Goal: Information Seeking & Learning: Learn about a topic

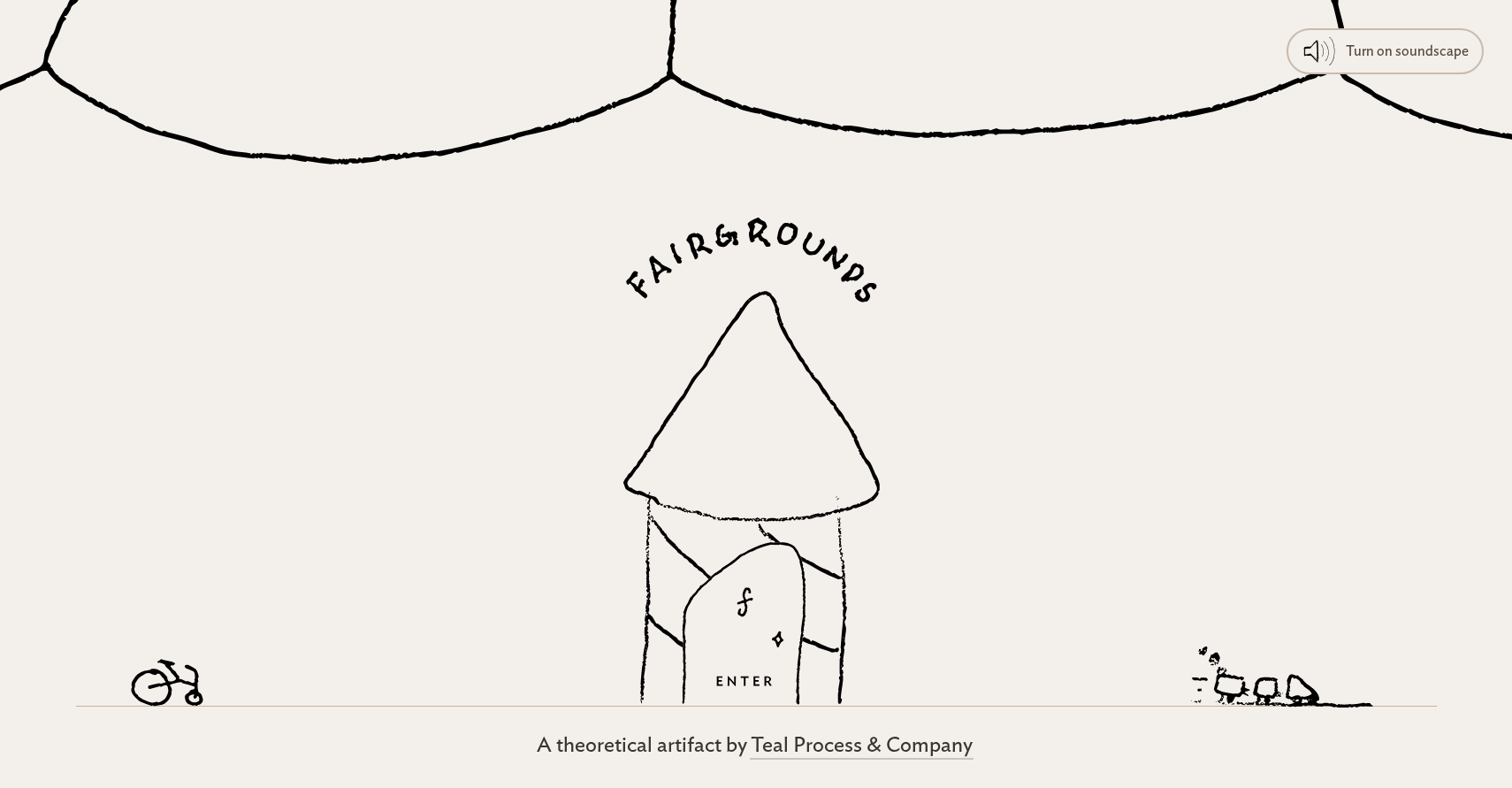
click at [1401, 75] on icon at bounding box center [756, 99] width 1512 height 201
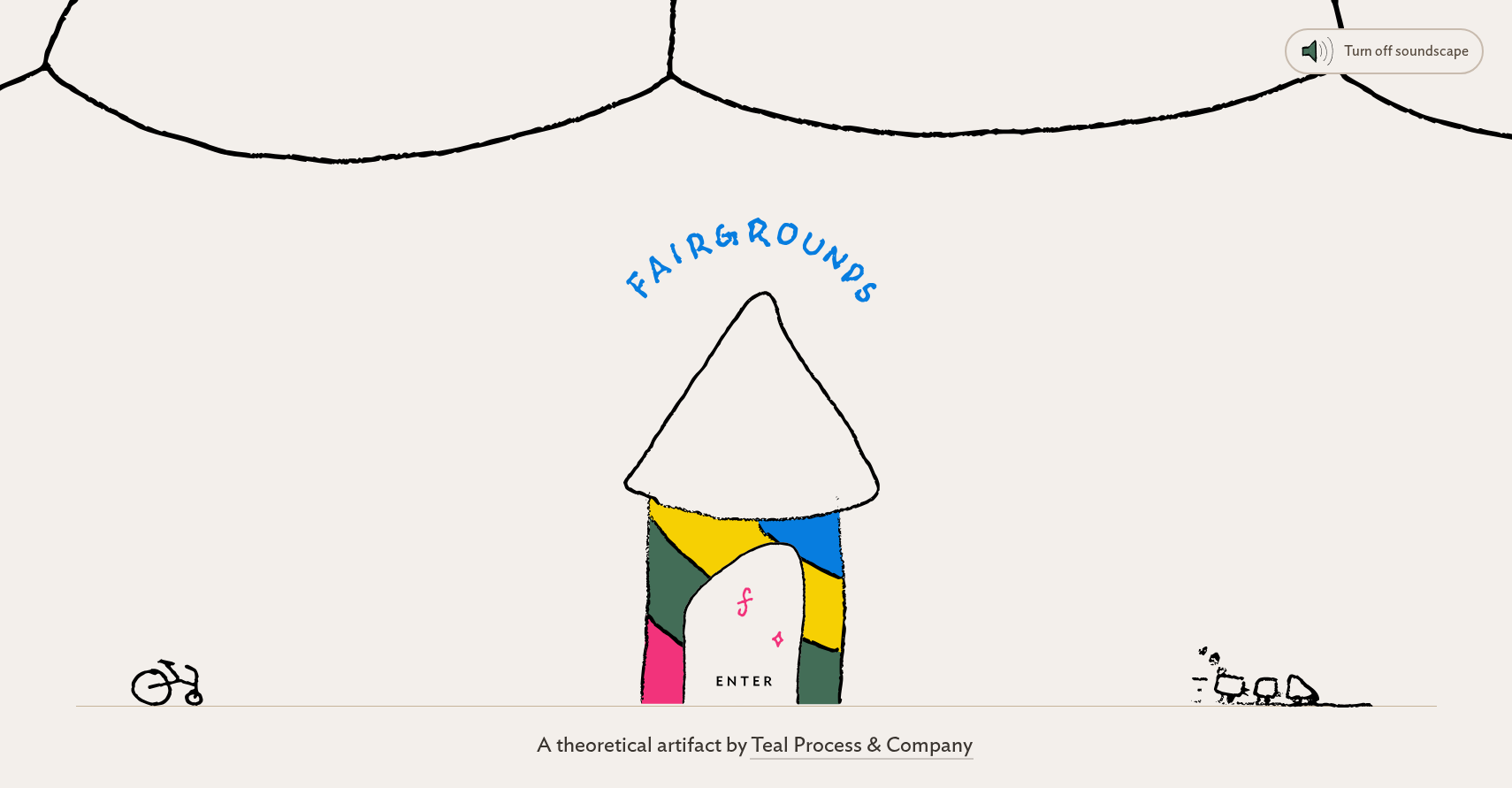
click at [753, 621] on icon at bounding box center [744, 624] width 123 height 162
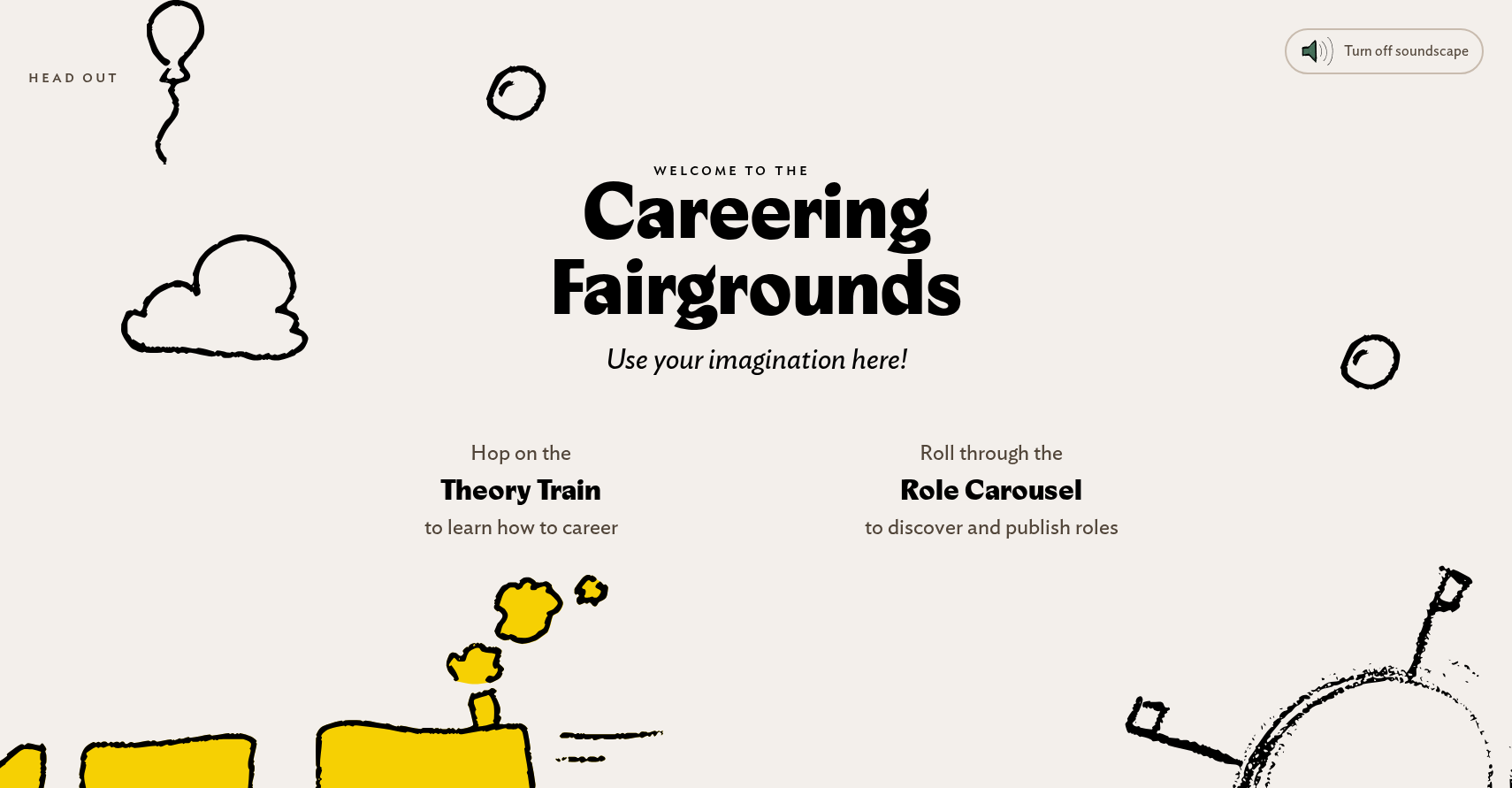
click at [515, 736] on icon at bounding box center [302, 688] width 724 height 229
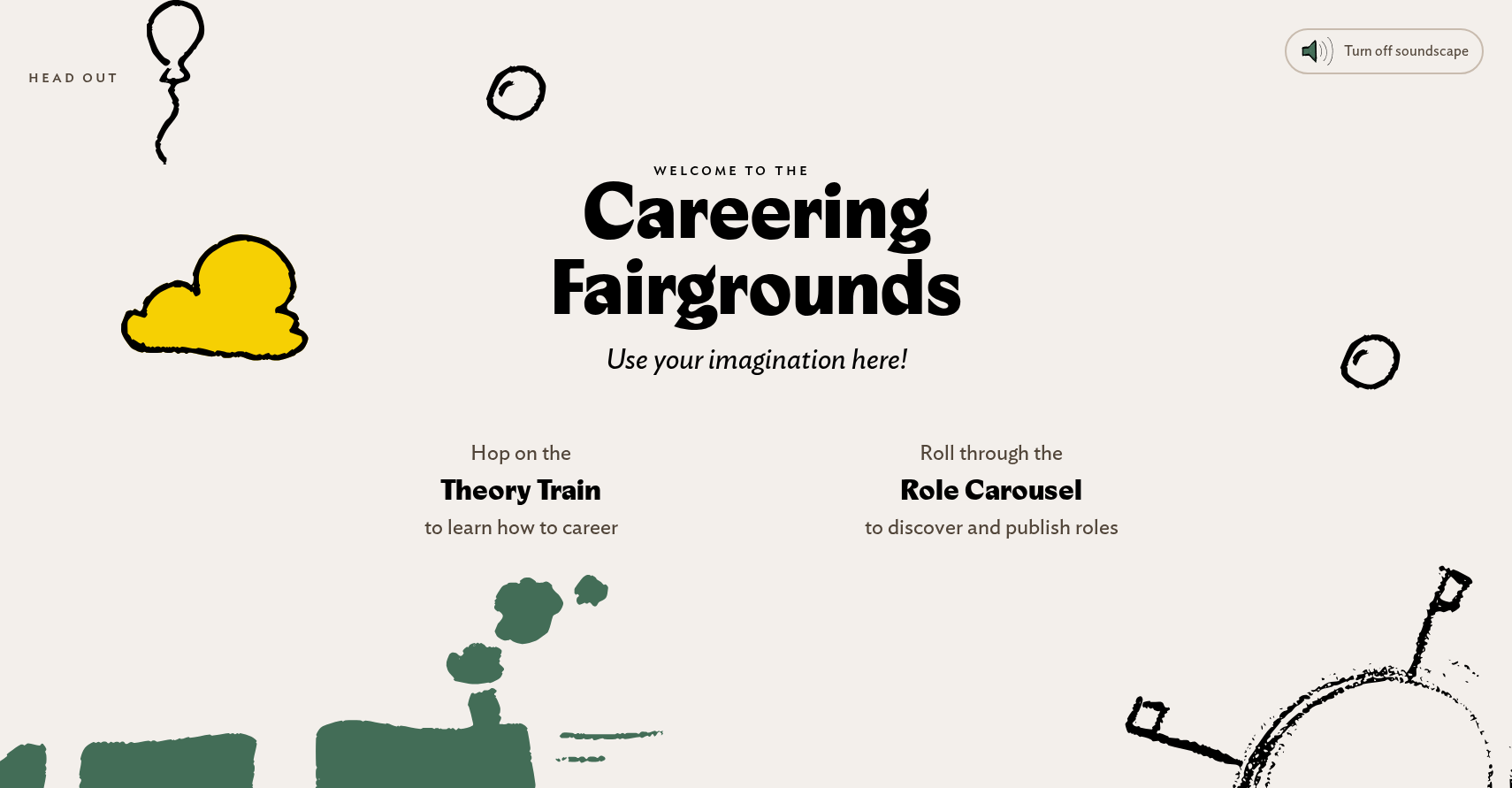
click at [275, 331] on icon at bounding box center [215, 297] width 187 height 126
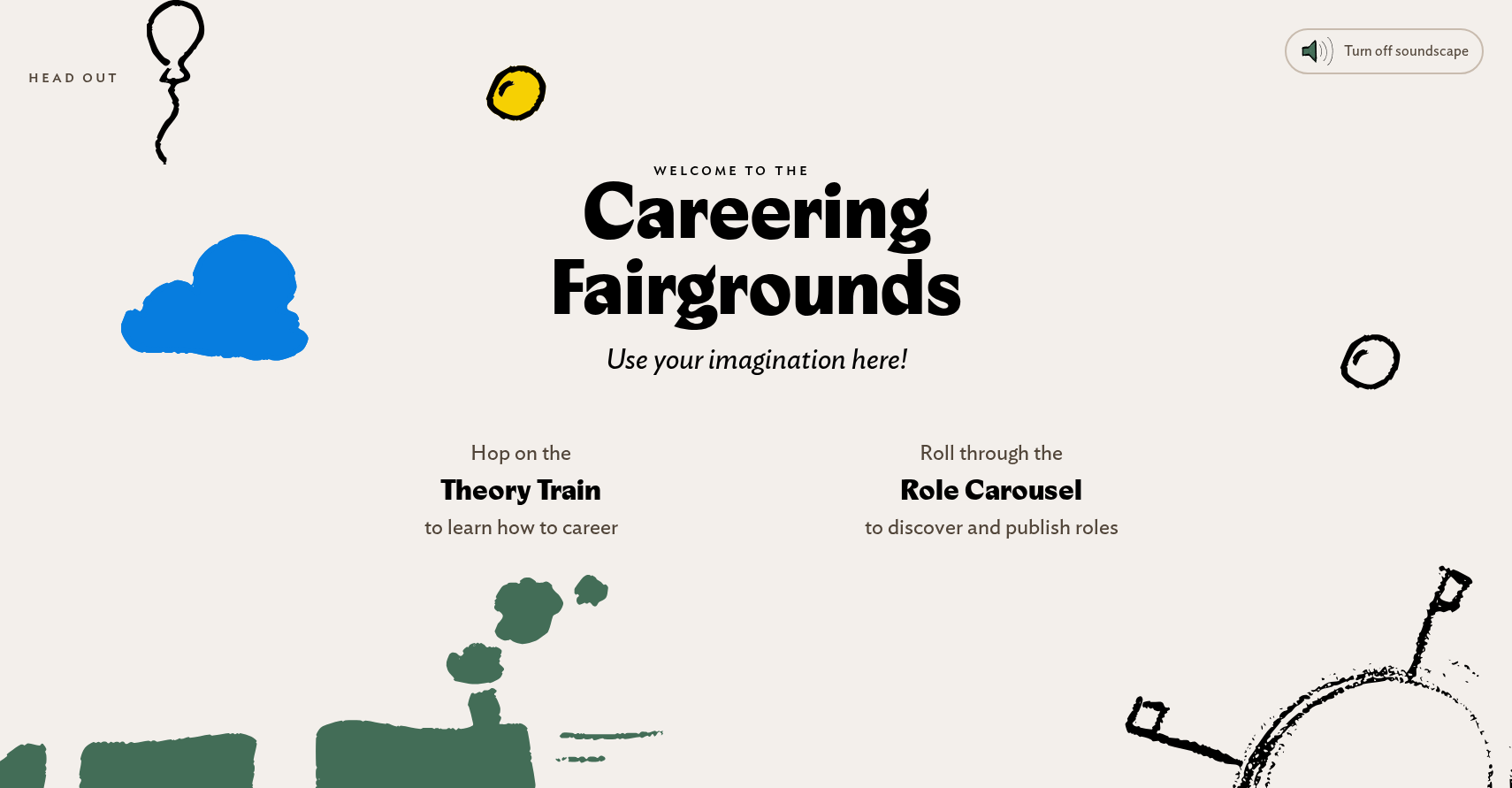
click at [534, 95] on icon at bounding box center [516, 93] width 60 height 55
click at [1405, 372] on div at bounding box center [1372, 348] width 68 height 103
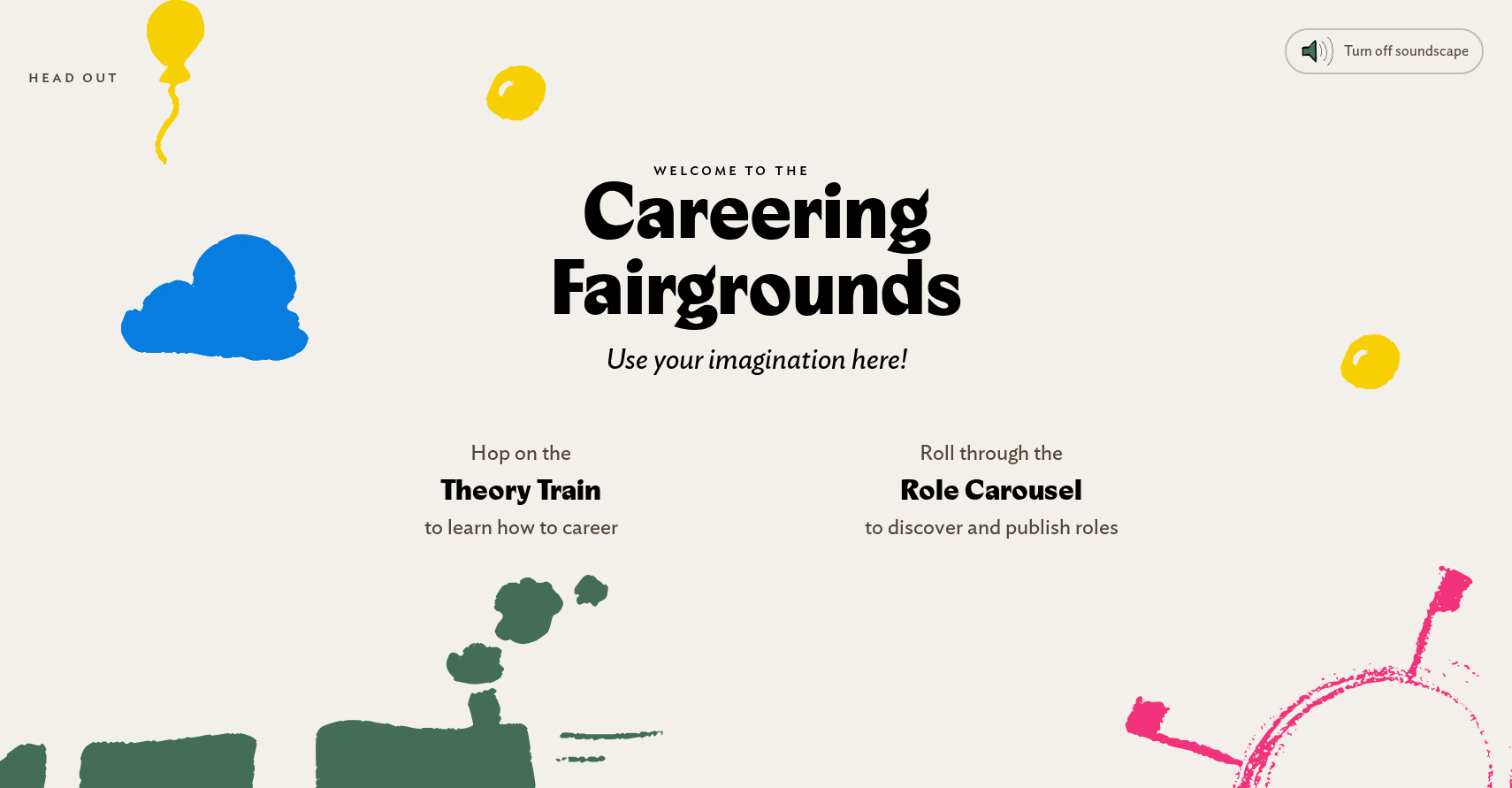
click at [1336, 738] on icon at bounding box center [1365, 786] width 619 height 605
click at [496, 497] on h3 "Theory Train" at bounding box center [520, 491] width 193 height 51
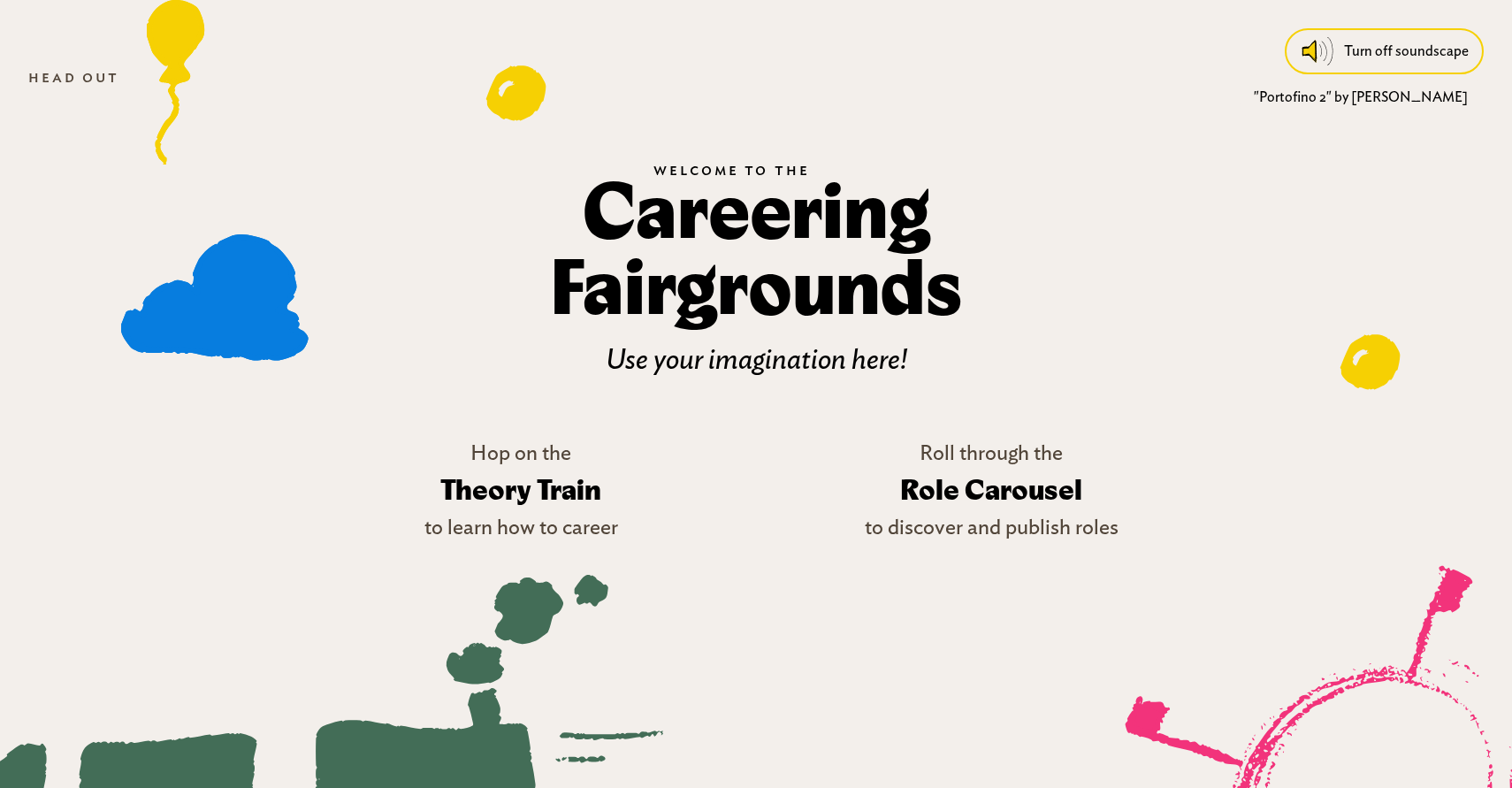
click at [1327, 69] on div "Turn off soundscape "Portofino 2" by Raymond Scott" at bounding box center [1384, 51] width 198 height 46
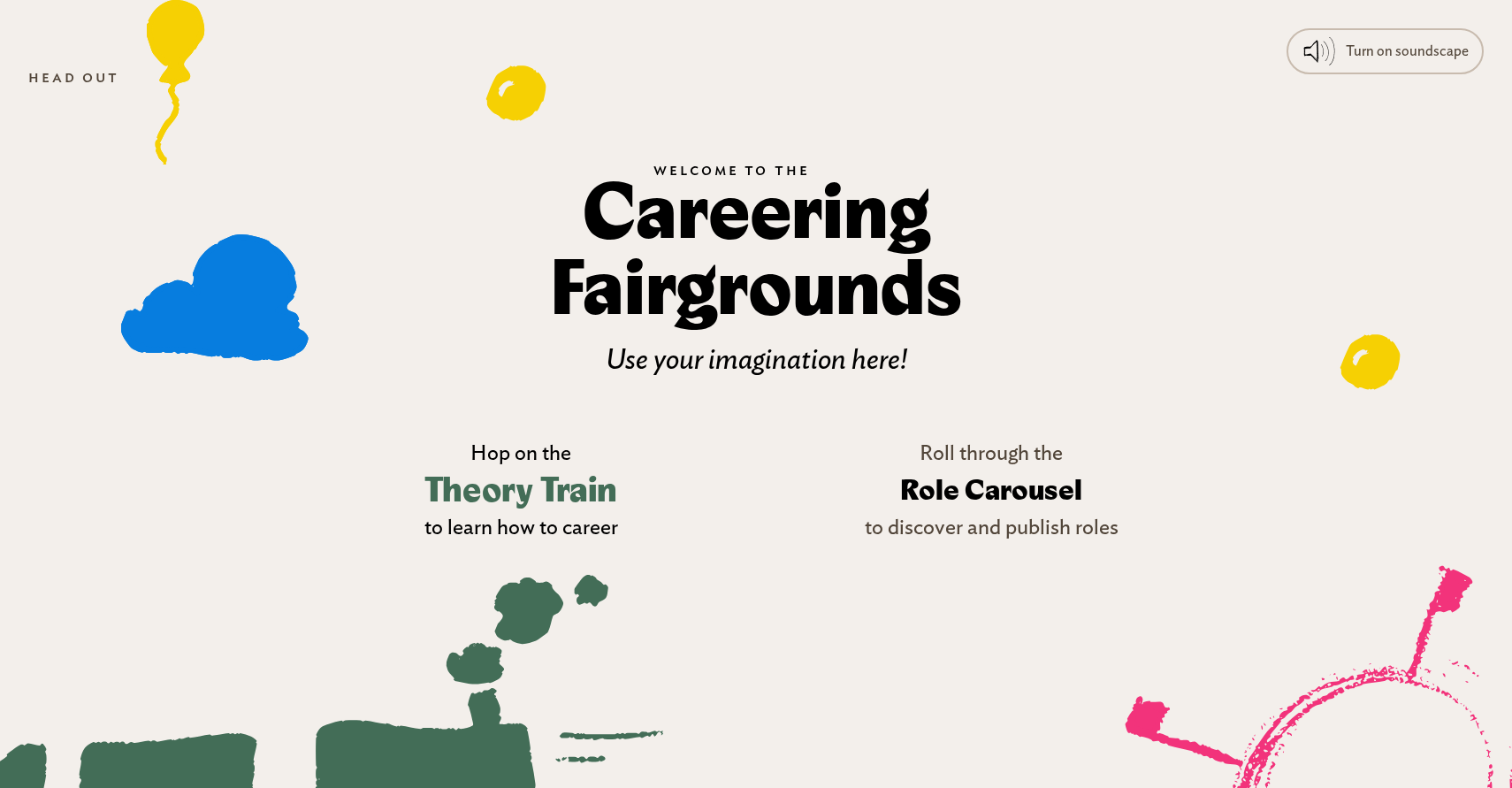
click at [556, 470] on h3 "Theory Train" at bounding box center [520, 491] width 193 height 51
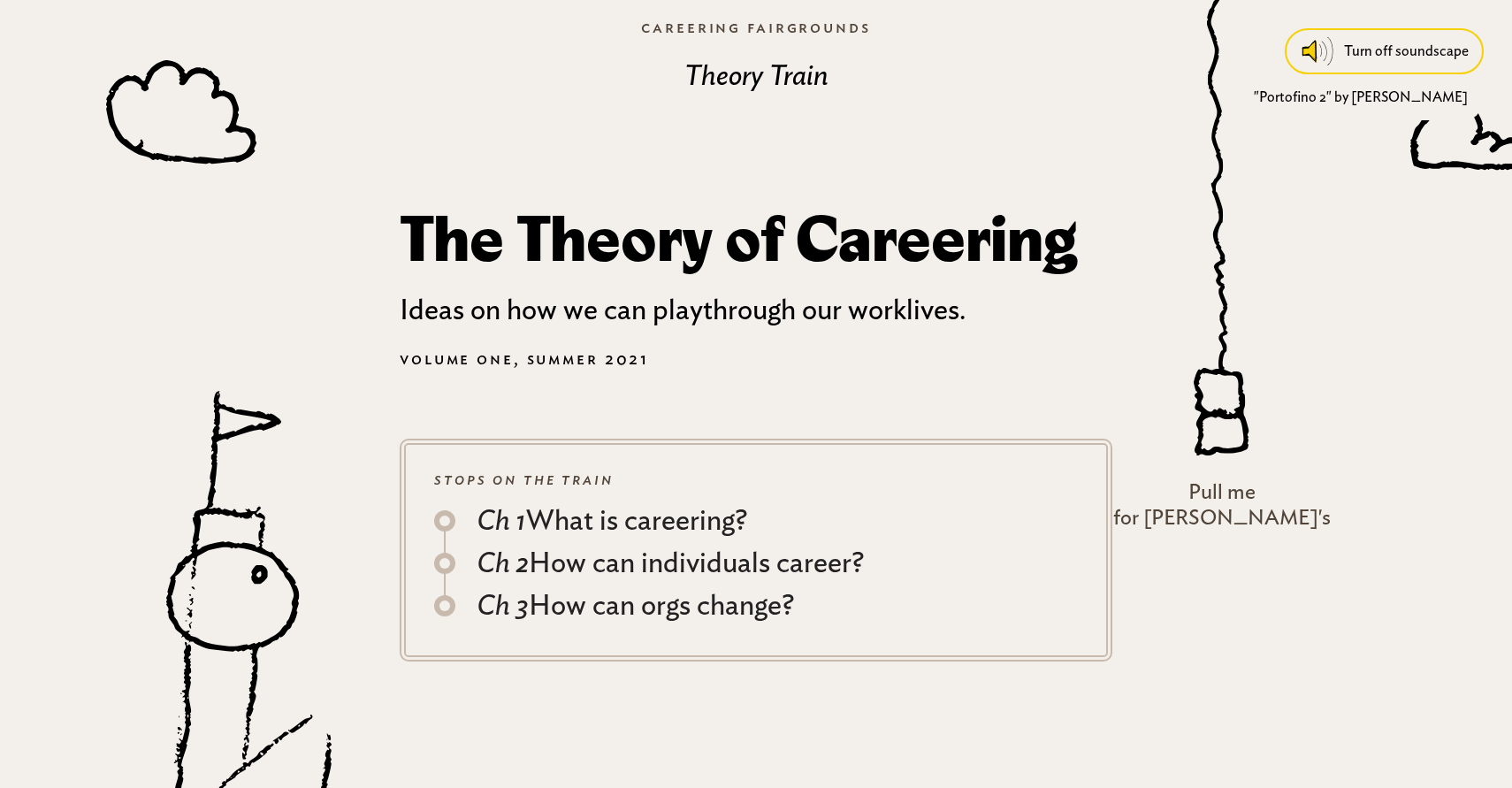
click at [1396, 58] on div "Turn off soundscape" at bounding box center [1406, 51] width 124 height 32
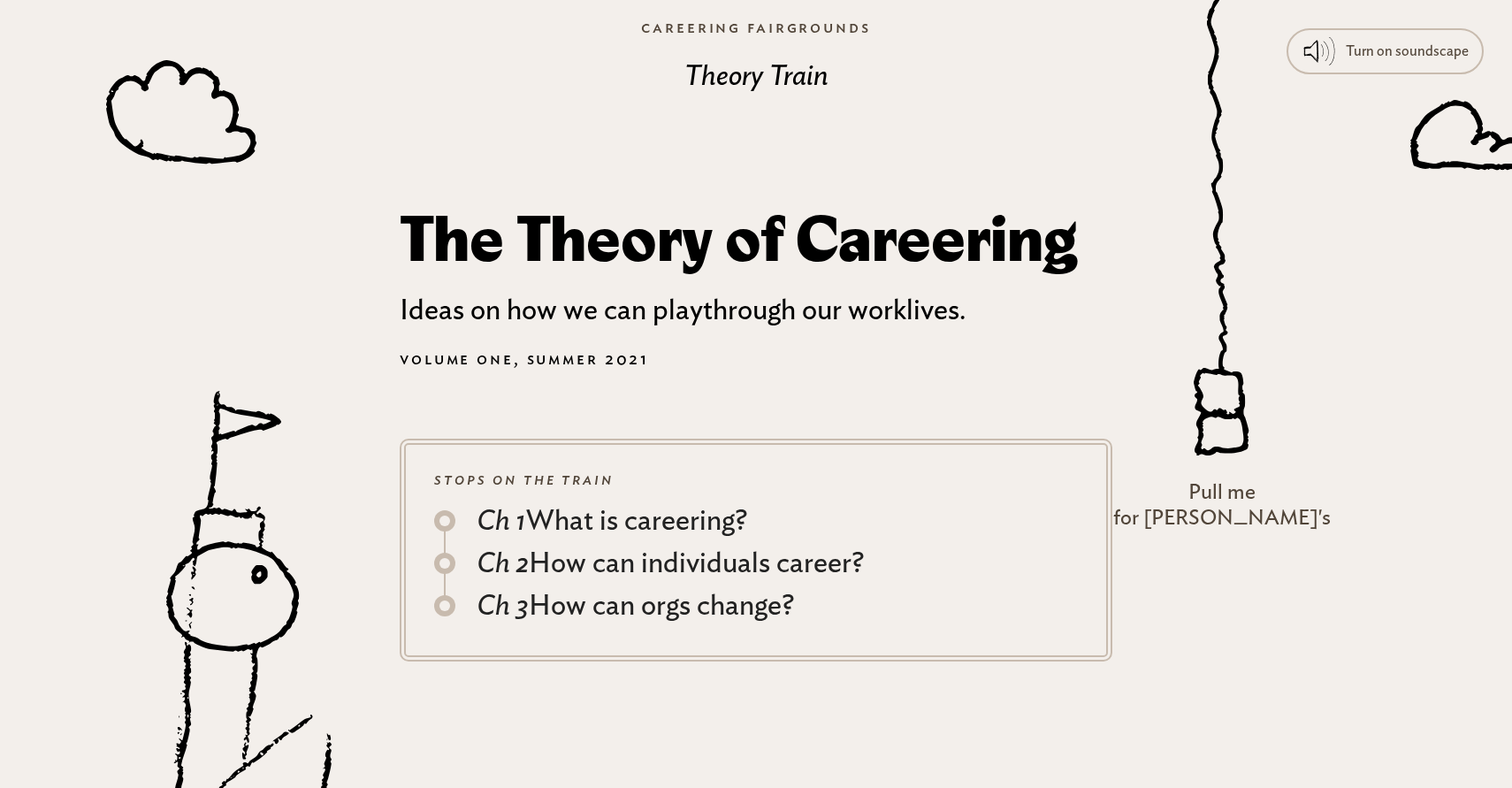
click at [1379, 74] on h3 "Theory Train" at bounding box center [756, 76] width 1512 height 43
click at [1378, 51] on div "Turn on soundscape" at bounding box center [1407, 51] width 123 height 32
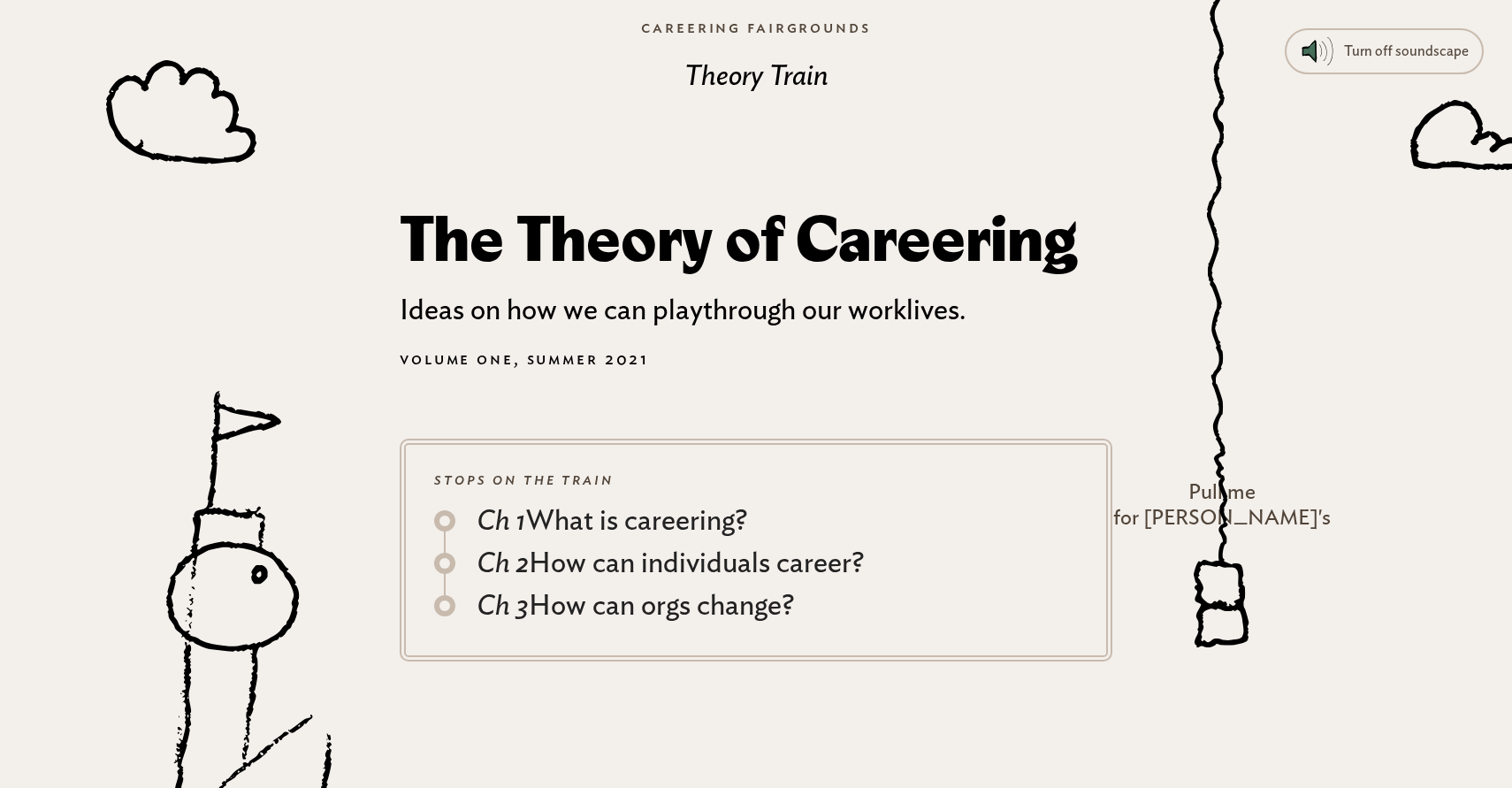
drag, startPoint x: 1296, startPoint y: 383, endPoint x: 1351, endPoint y: 710, distance: 331.6
click at [1351, 710] on body "Turn off soundscape "Portofino 2" by Raymond Scott Ch 1 – What is careering? Ch…" at bounding box center [756, 401] width 1512 height 788
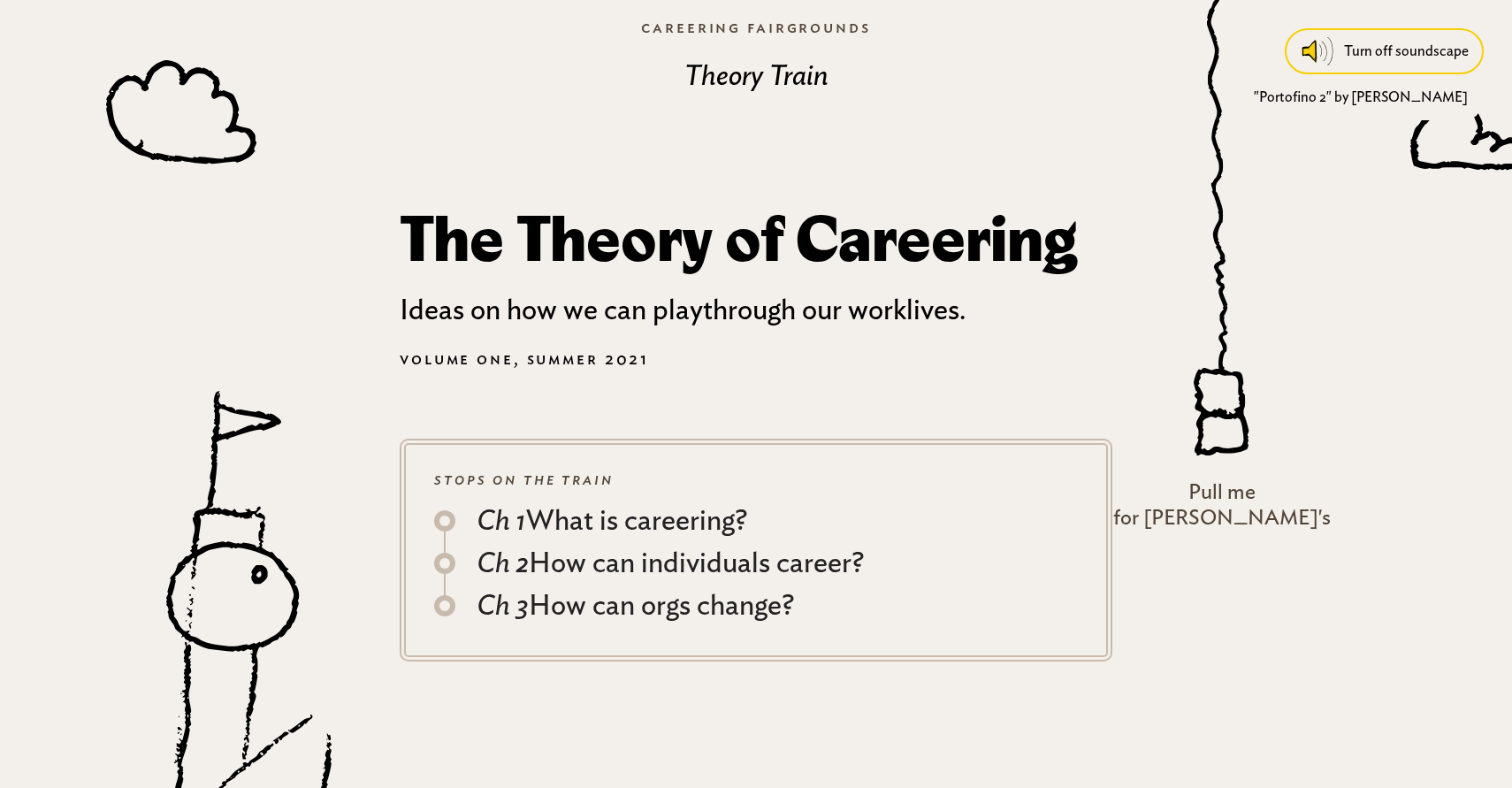
click at [1385, 54] on div "Turn off soundscape" at bounding box center [1406, 51] width 124 height 32
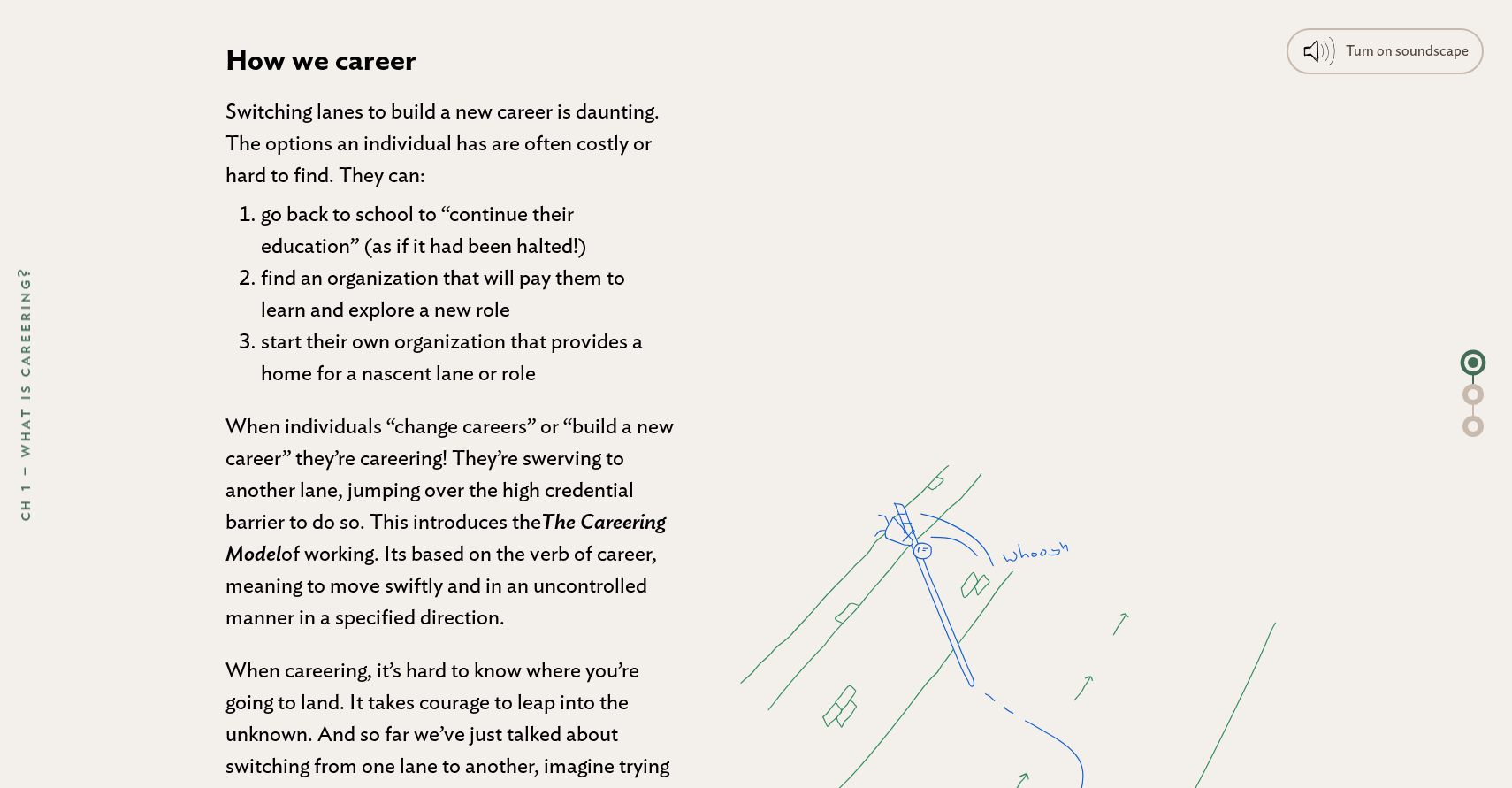
scroll to position [2276, 0]
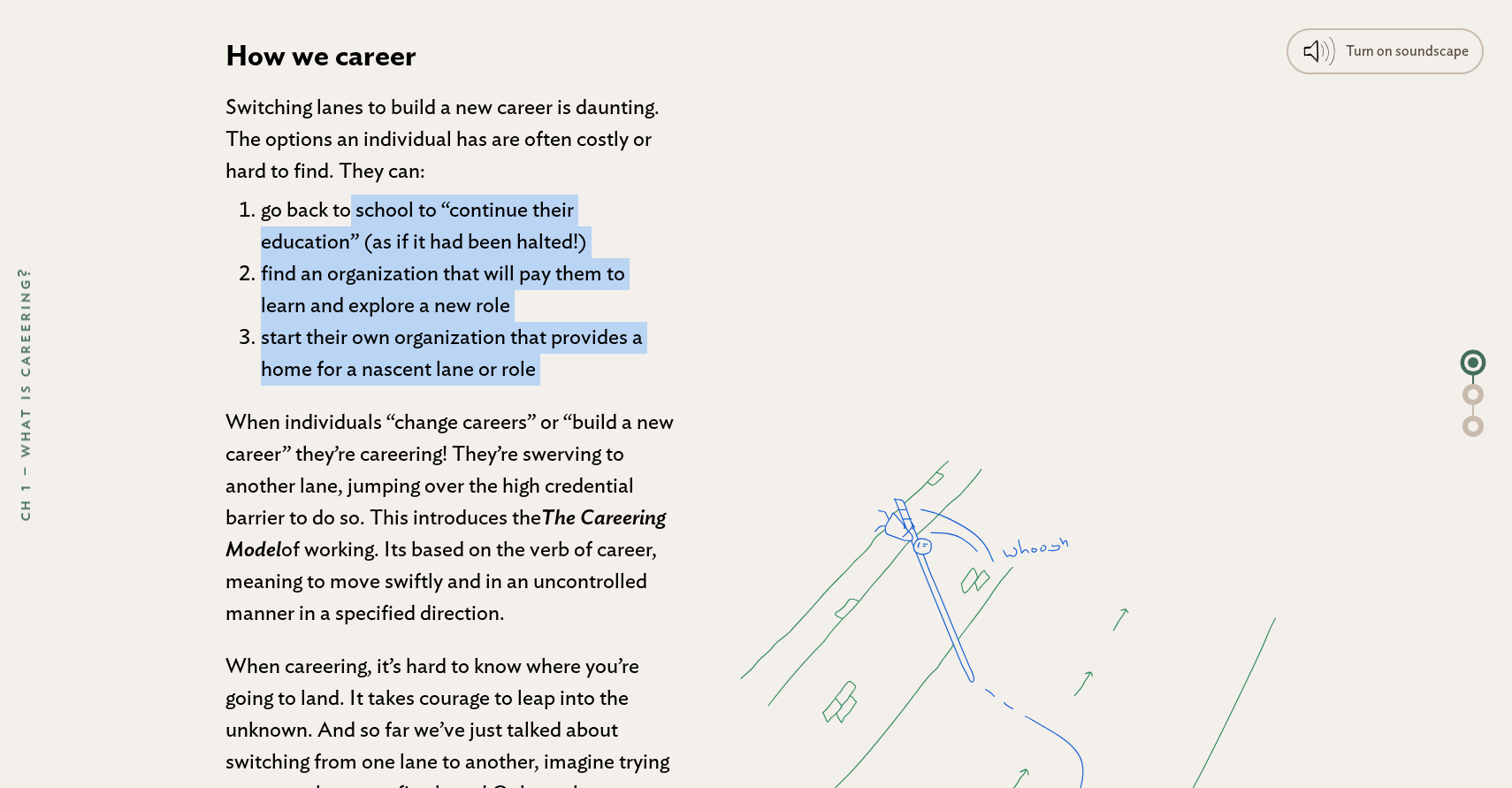
drag, startPoint x: 350, startPoint y: 208, endPoint x: 594, endPoint y: 389, distance: 303.8
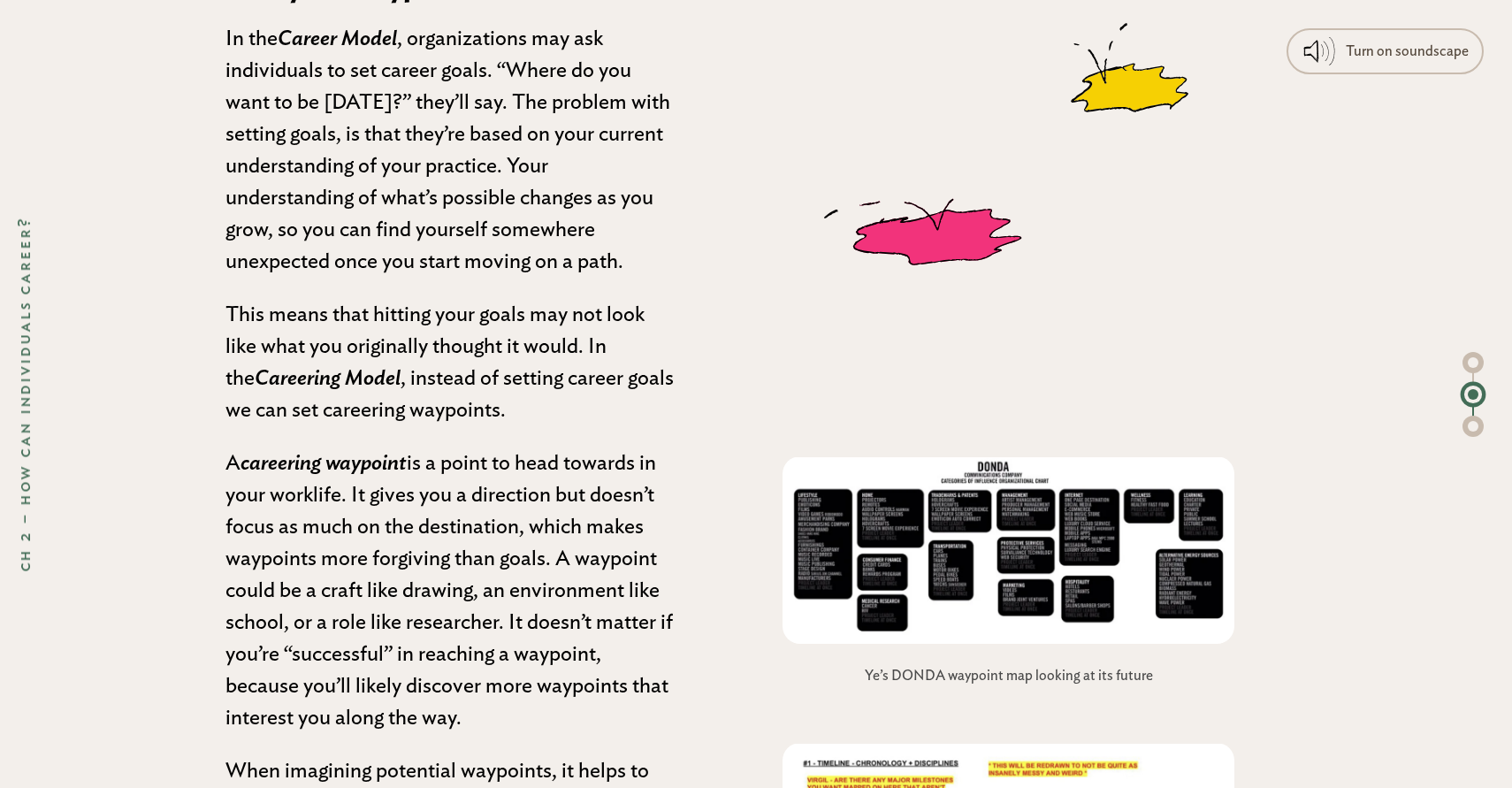
scroll to position [6076, 0]
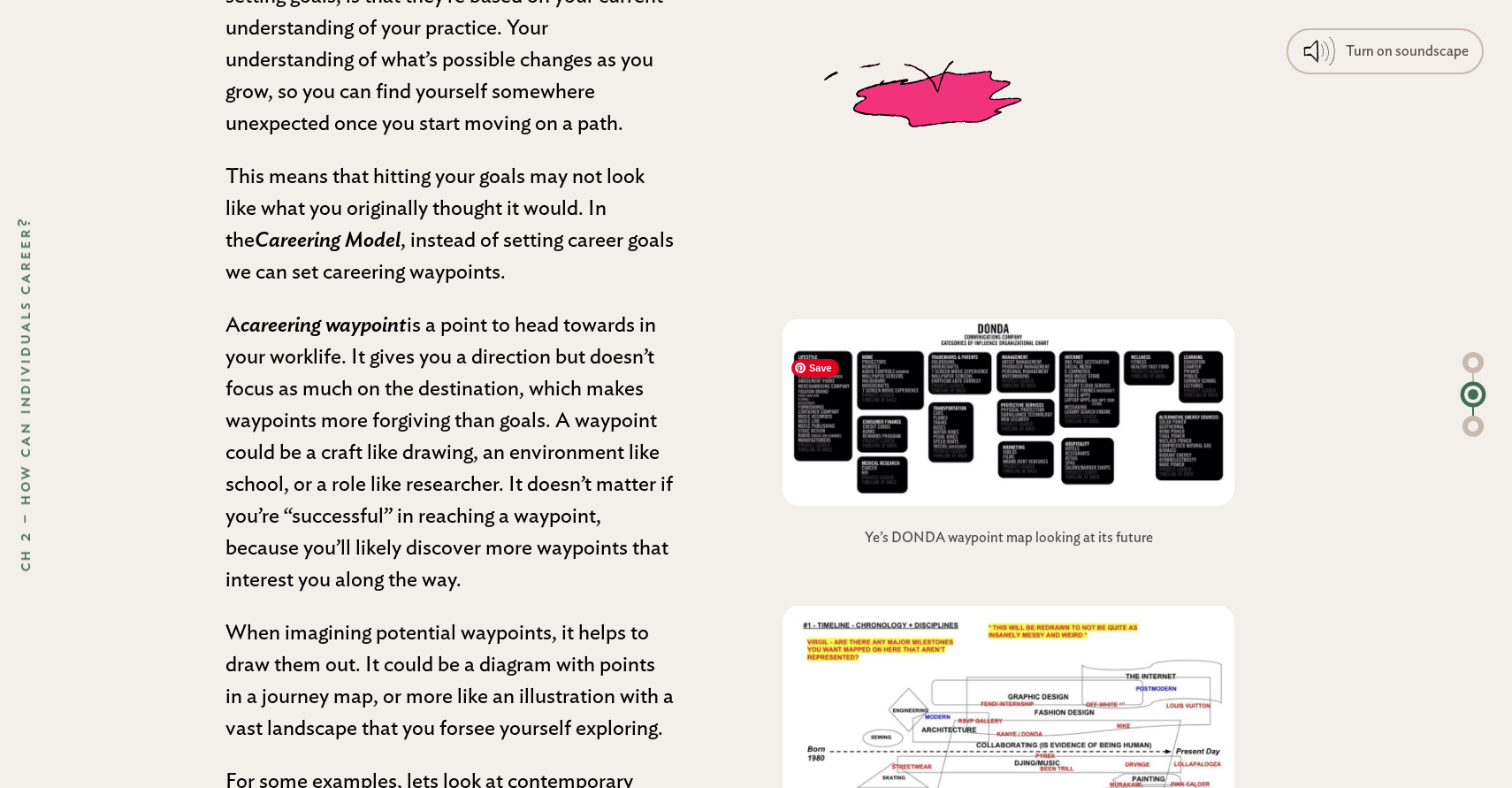
click at [1000, 478] on img at bounding box center [1009, 411] width 453 height 187
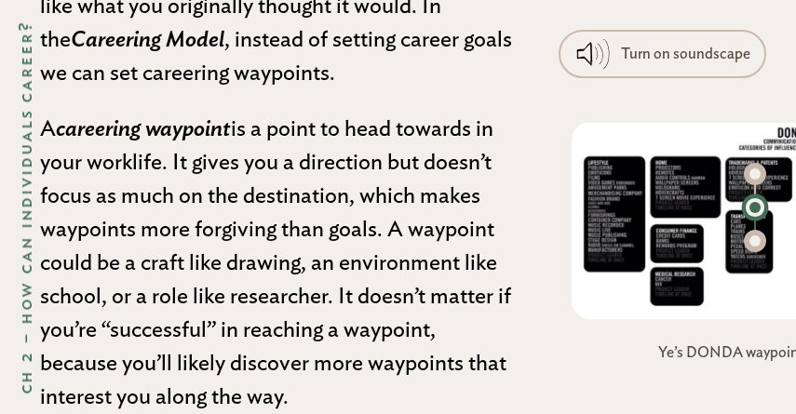
scroll to position [6686, 0]
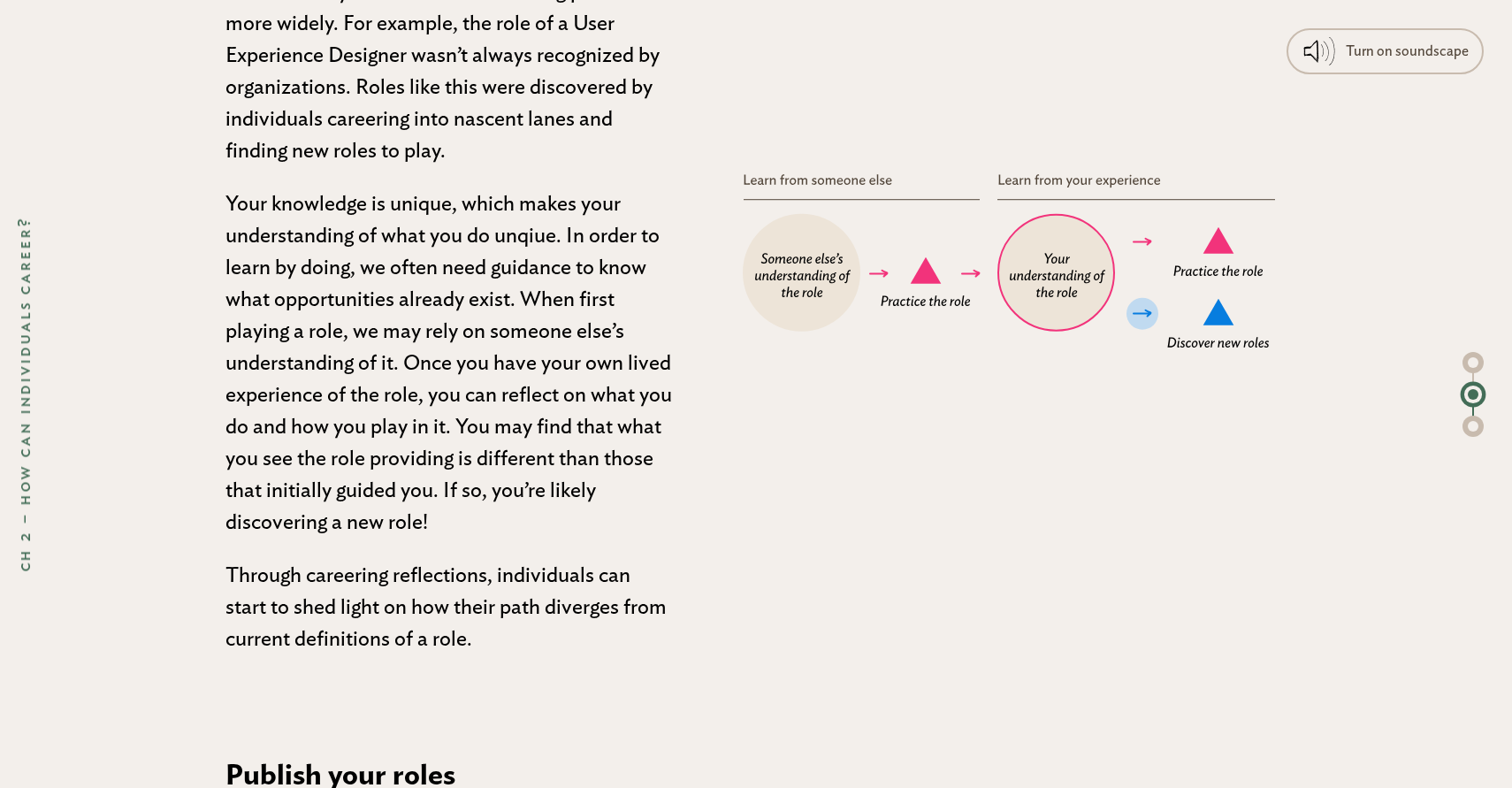
scroll to position [7524, 0]
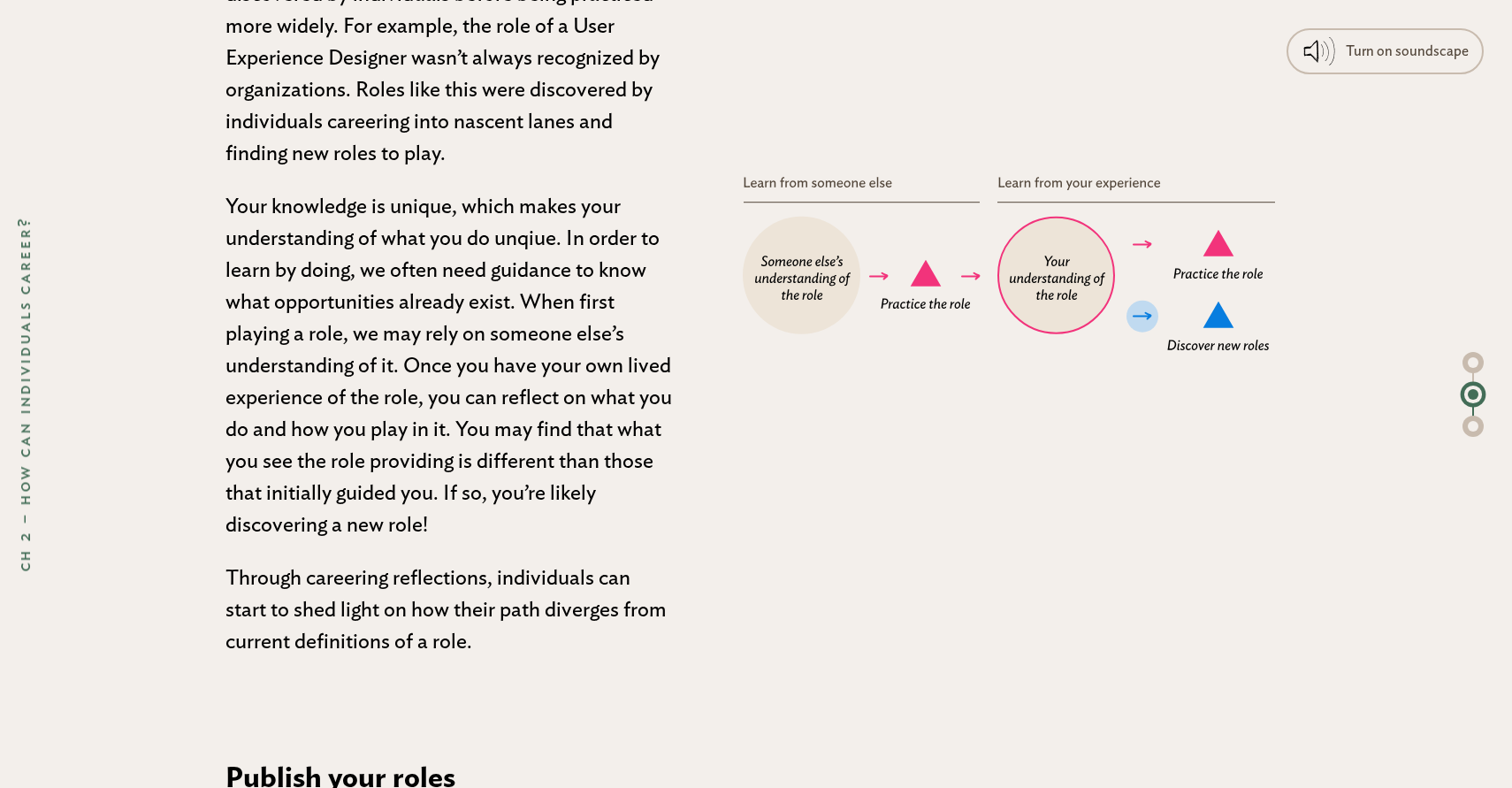
drag, startPoint x: 1012, startPoint y: 216, endPoint x: 1054, endPoint y: 155, distance: 74.1
click at [1070, 190] on experience at bounding box center [1079, 183] width 161 height 13
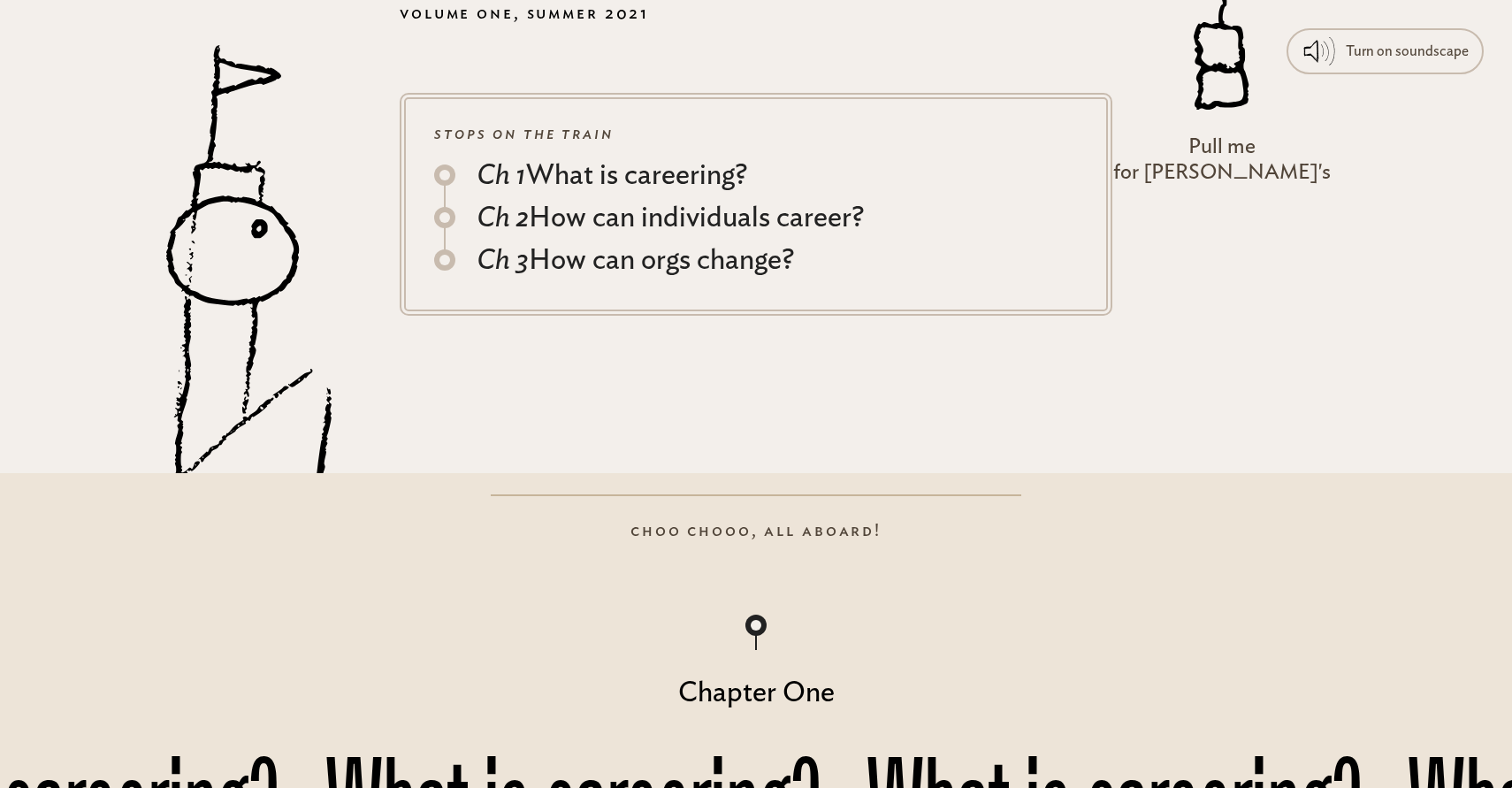
scroll to position [0, 0]
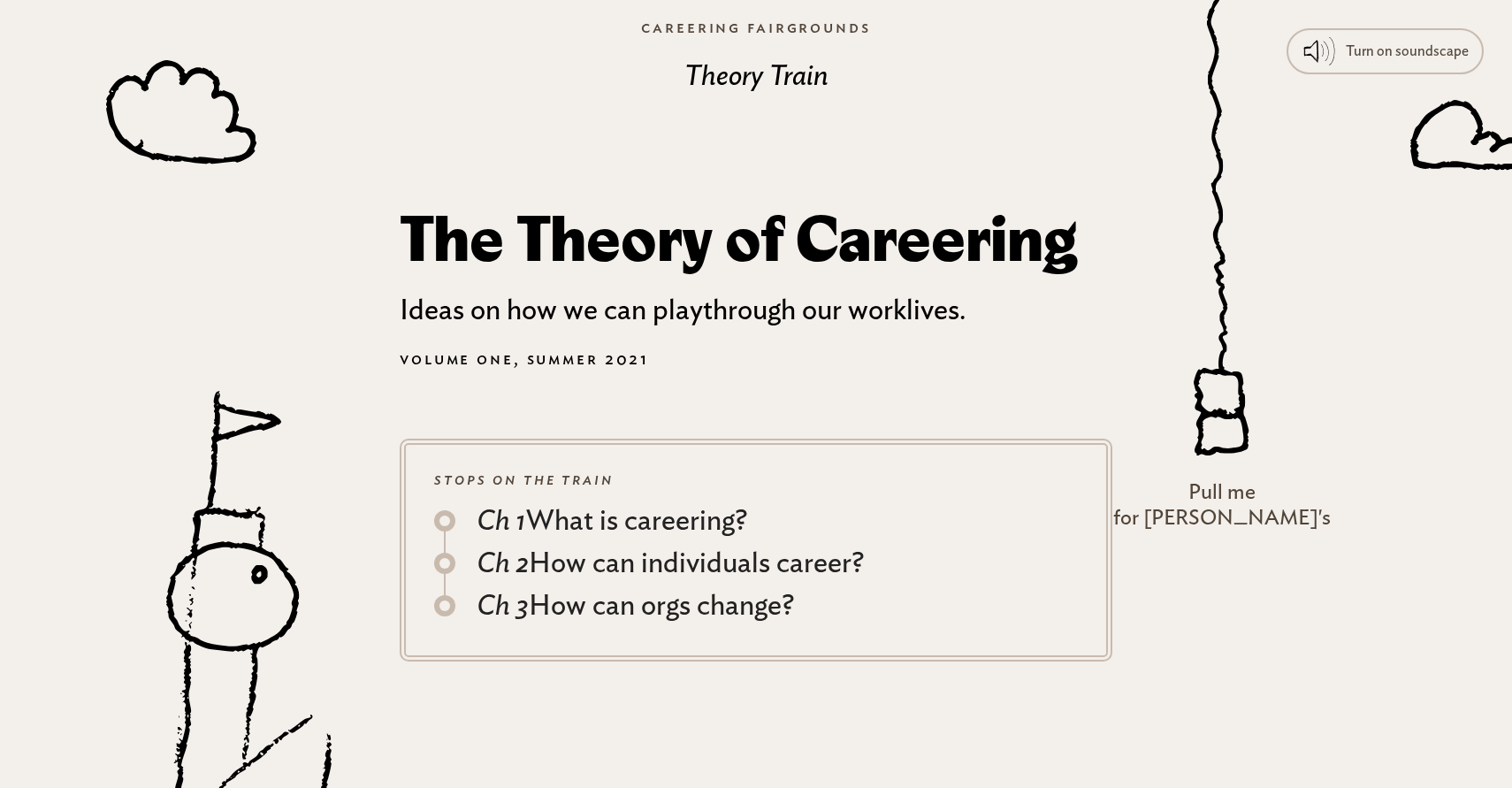
click at [753, 77] on h3 "Theory Train" at bounding box center [756, 76] width 1512 height 43
click at [747, 21] on link "Careering Fairgrounds" at bounding box center [755, 27] width 257 height 41
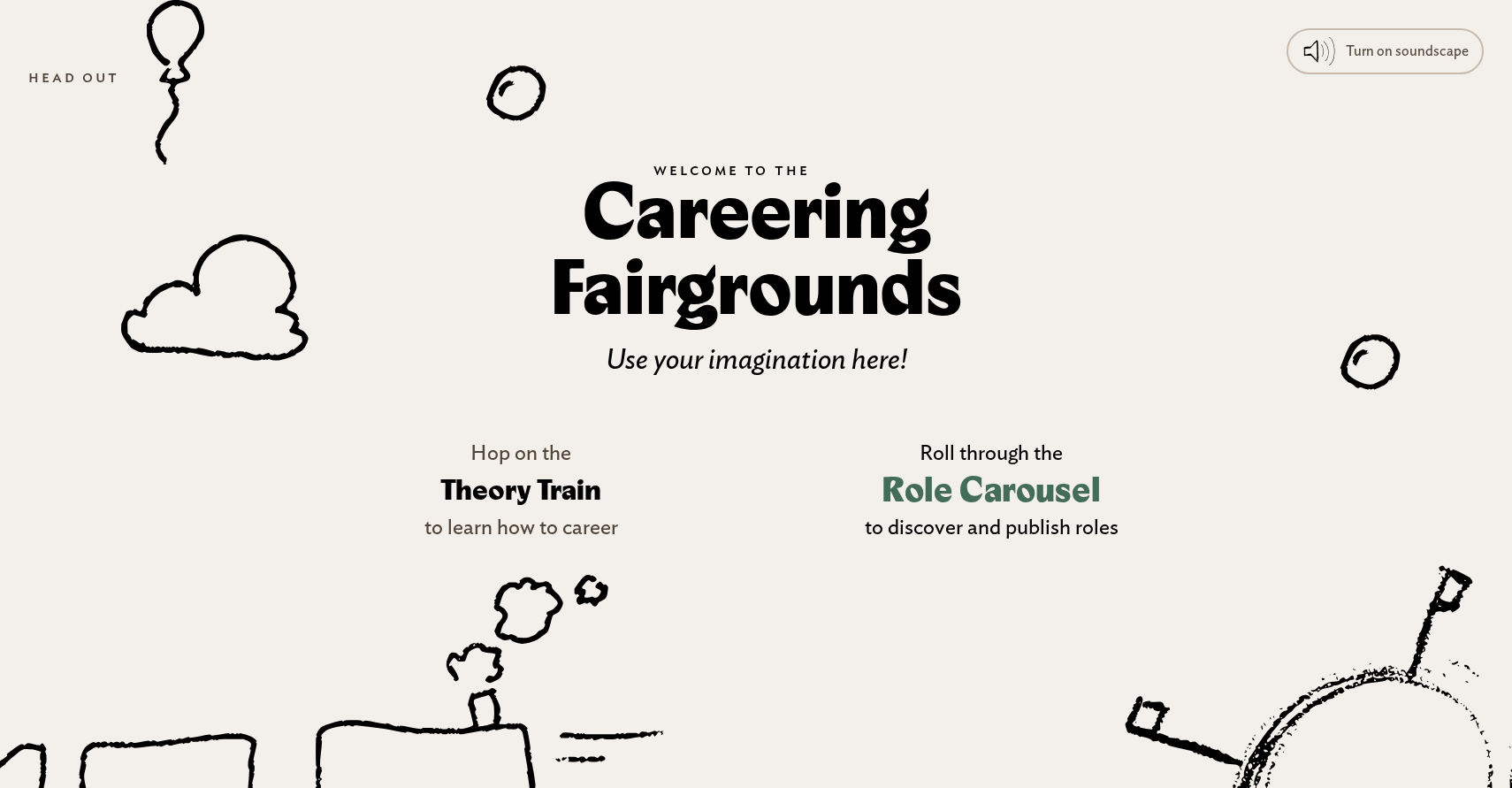
click at [948, 523] on p "to discover and publish roles" at bounding box center [992, 528] width 254 height 32
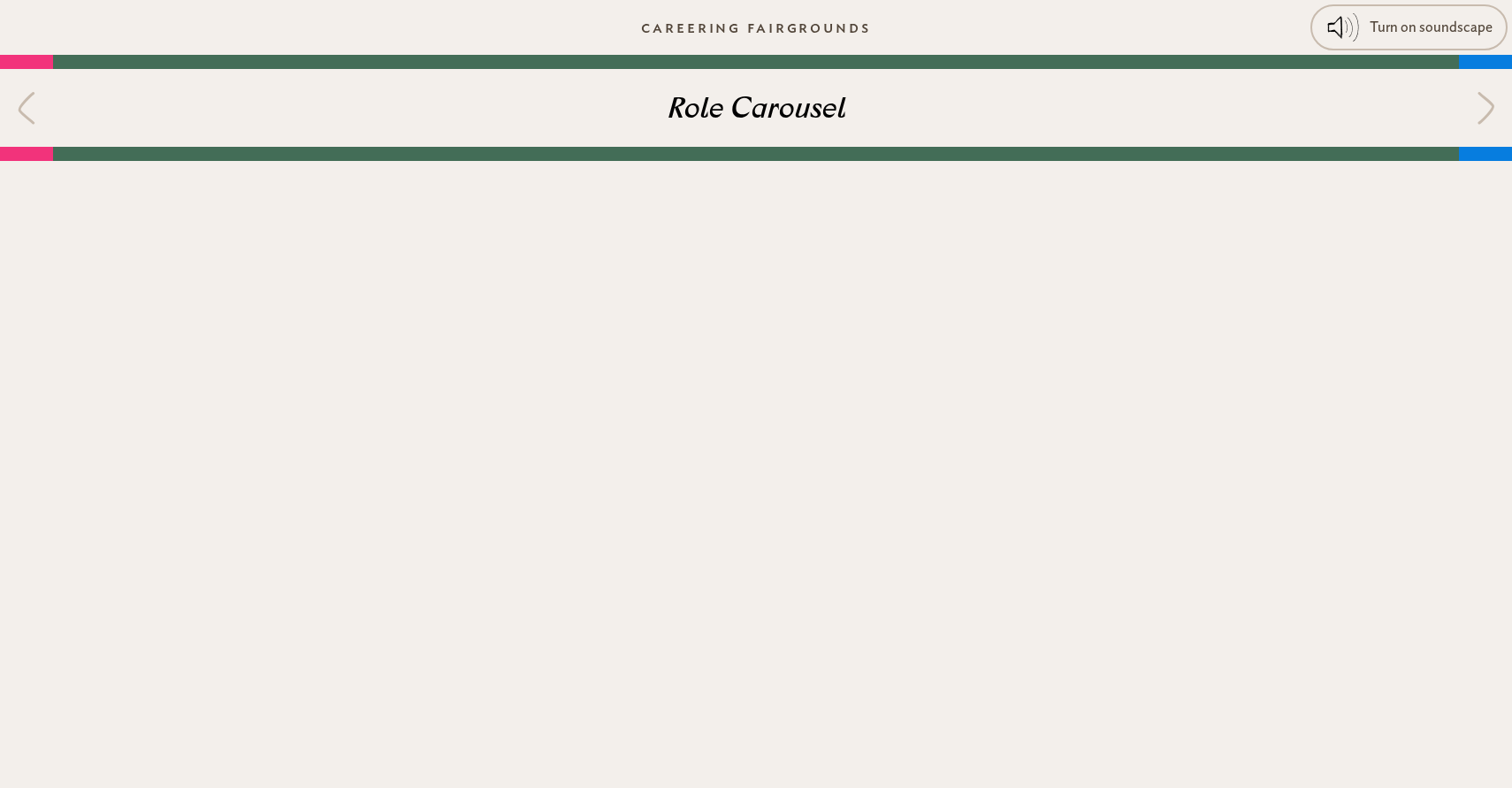
click at [949, 514] on div "PUBLISH YOUR ROLES! We’ve created an html and css template that you can edit to…" at bounding box center [756, 791] width 1512 height 693
click at [1479, 116] on div at bounding box center [1485, 108] width 53 height 78
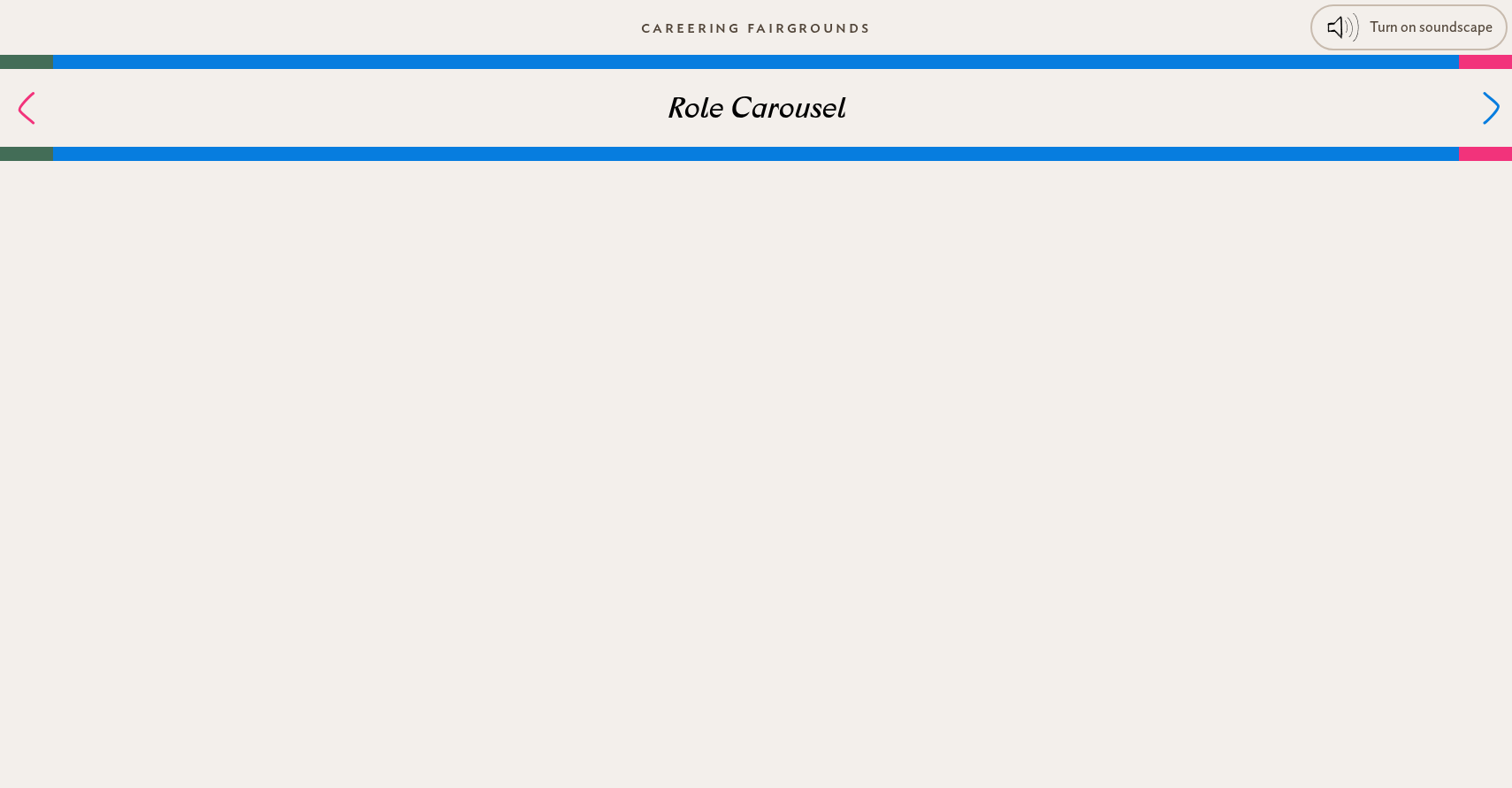
click at [1483, 116] on icon at bounding box center [1491, 108] width 17 height 32
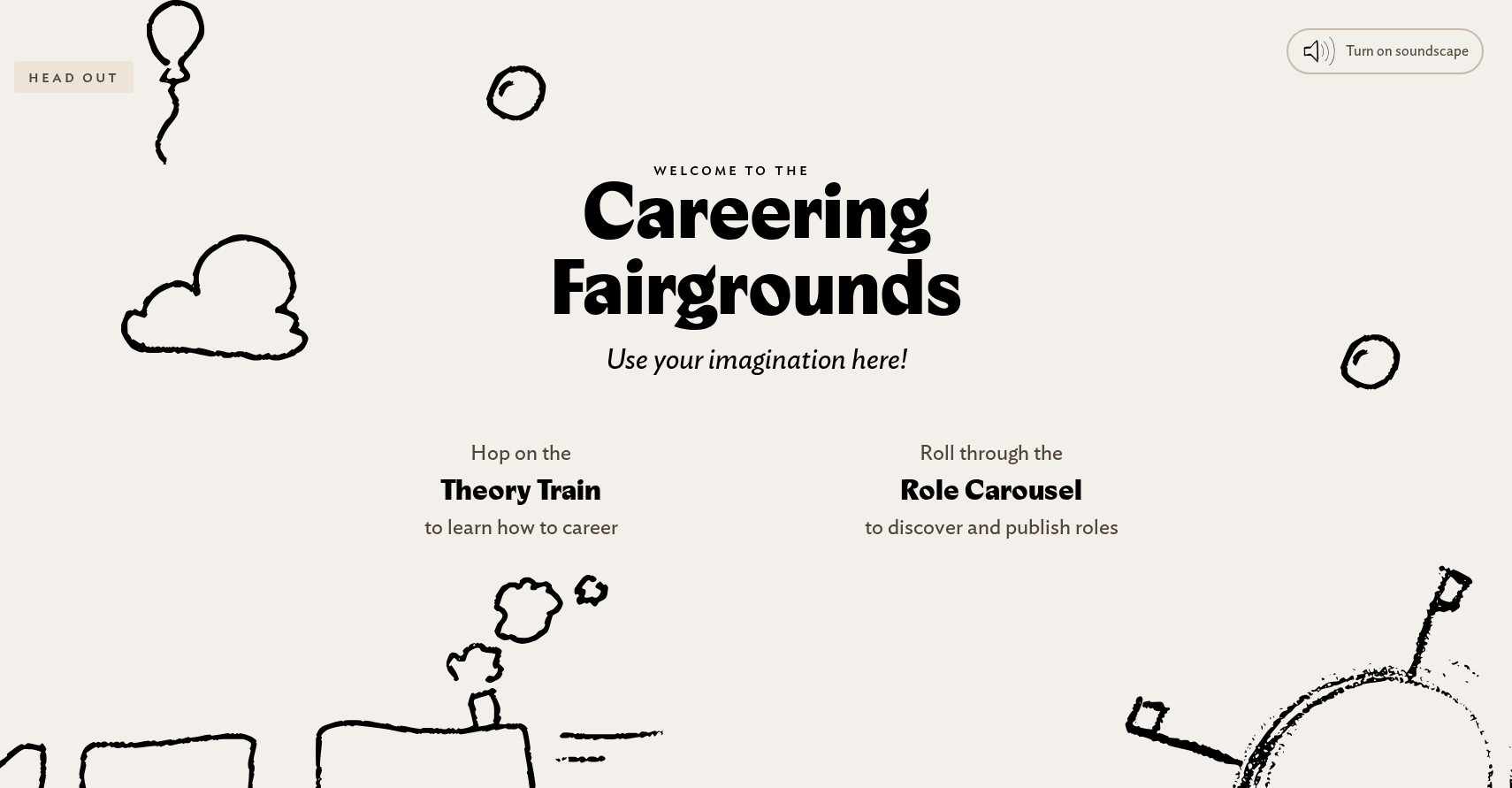
click at [60, 77] on link "Head out" at bounding box center [74, 77] width 120 height 32
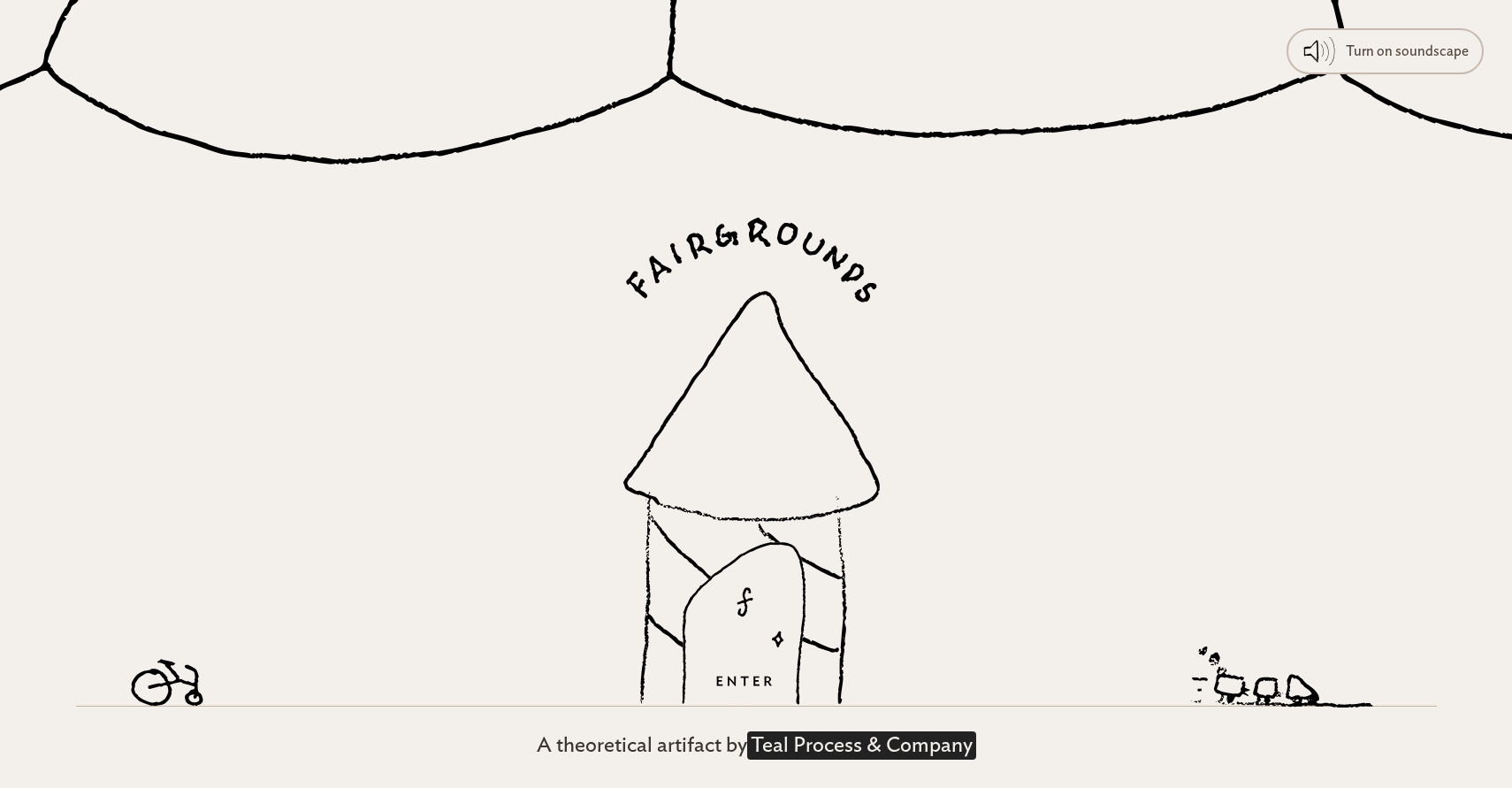
click at [841, 741] on link "Teal Process & Company" at bounding box center [861, 745] width 229 height 28
